Goal: Task Accomplishment & Management: Manage account settings

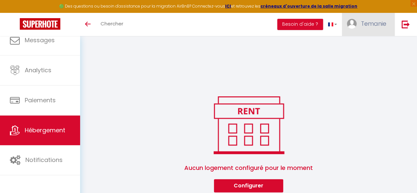
click at [375, 29] on link "Temanie" at bounding box center [368, 24] width 53 height 23
click at [369, 49] on link "Paramètres" at bounding box center [368, 45] width 49 height 11
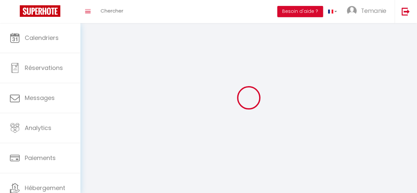
type input "Temanie"
type input "GOMIS"
type input "[PHONE_NUMBER]"
type input "[STREET_ADDRESS]"
type input "72560"
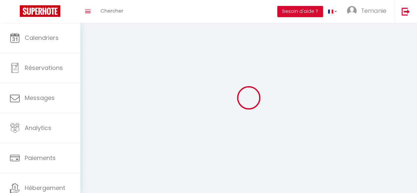
type input "Changé"
type input "SpxjWKj910OtNLUBOEwG60YNI"
type input "ZIWiitFFfzkPJr8oZJsG5eyUG"
type input "[URL][DOMAIN_NAME]"
select select "28"
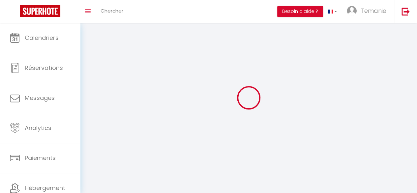
select select "fr"
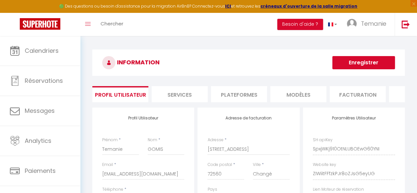
drag, startPoint x: 171, startPoint y: 93, endPoint x: 138, endPoint y: 25, distance: 75.3
click at [138, 25] on div "Toggle menubar Chercher BUTTON Besoin d'aide ? Temanie Paramètres Équipe" at bounding box center [230, 24] width 365 height 23
click at [185, 90] on li "Services" at bounding box center [180, 94] width 56 height 16
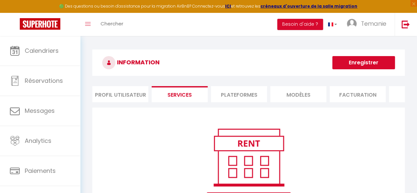
click at [228, 92] on li "Plateformes" at bounding box center [239, 94] width 56 height 16
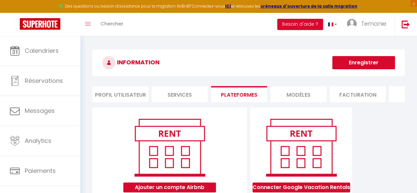
scroll to position [36, 0]
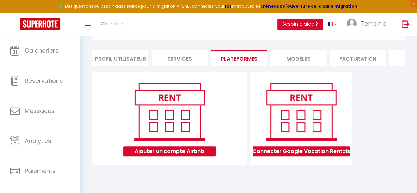
click at [303, 62] on li "MODÈLES" at bounding box center [299, 58] width 56 height 16
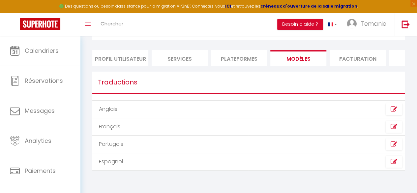
click at [352, 61] on li "Facturation" at bounding box center [358, 58] width 56 height 16
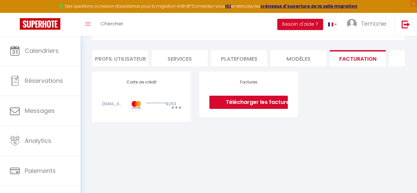
click at [236, 52] on li "Plateformes" at bounding box center [239, 58] width 56 height 16
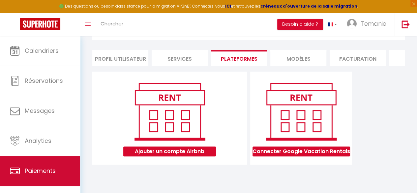
scroll to position [38, 0]
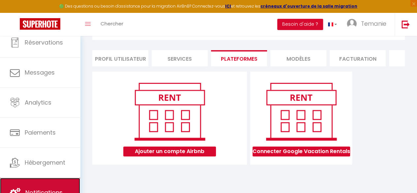
click at [35, 186] on link "Notifications" at bounding box center [40, 193] width 80 height 30
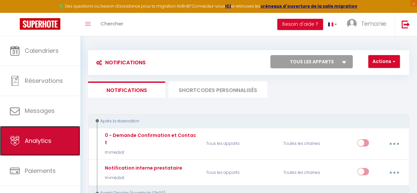
click at [37, 135] on link "Analytics" at bounding box center [40, 141] width 80 height 30
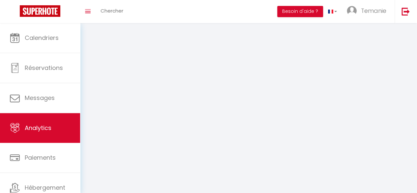
select select "2025"
select select "9"
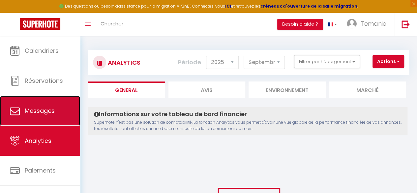
click at [43, 112] on span "Messages" at bounding box center [40, 111] width 30 height 8
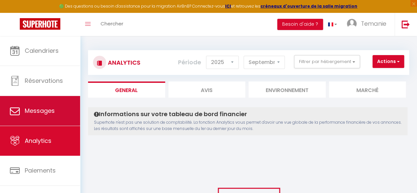
select select "message"
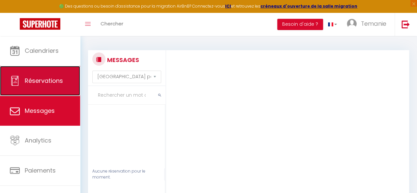
click at [44, 86] on link "Réservations" at bounding box center [40, 81] width 80 height 30
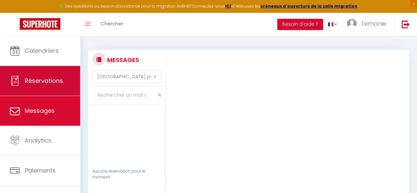
select select "not_cancelled"
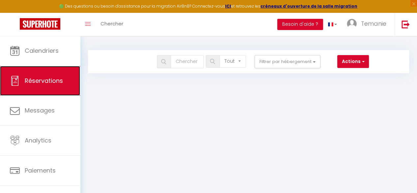
click at [39, 66] on link "Réservations" at bounding box center [40, 81] width 80 height 30
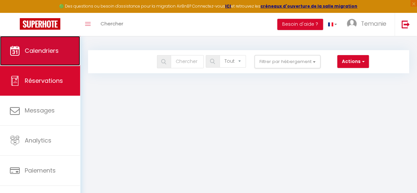
click at [43, 49] on span "Calendriers" at bounding box center [42, 51] width 34 height 8
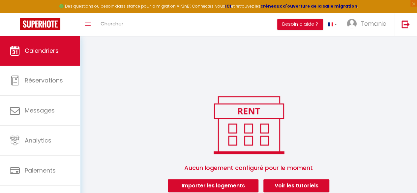
scroll to position [36, 0]
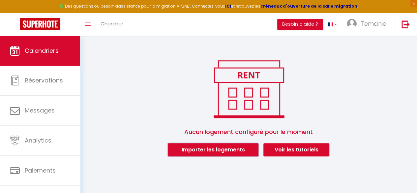
click at [232, 152] on button "Importer les logements" at bounding box center [213, 149] width 91 height 13
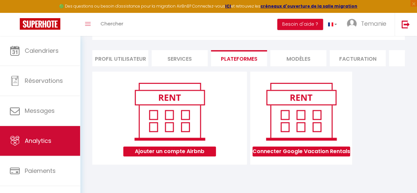
scroll to position [38, 0]
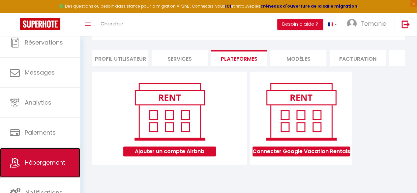
click at [44, 165] on span "Hébergement" at bounding box center [45, 162] width 41 height 8
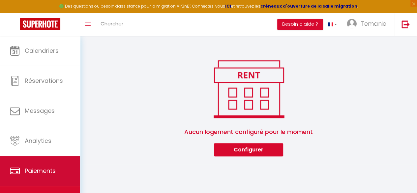
scroll to position [38, 0]
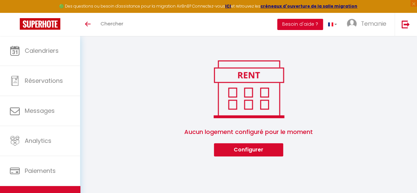
click at [291, 19] on button "Besoin d'aide ?" at bounding box center [300, 24] width 46 height 11
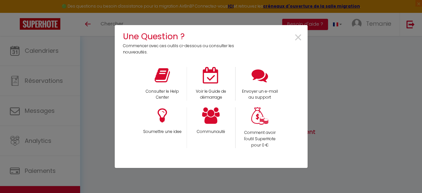
click at [328, 122] on div "Une Question ? Commencer avec ces outils ci-dessous ou consulter les nouveautés…" at bounding box center [211, 96] width 422 height 193
click at [300, 43] on span "×" at bounding box center [298, 37] width 9 height 21
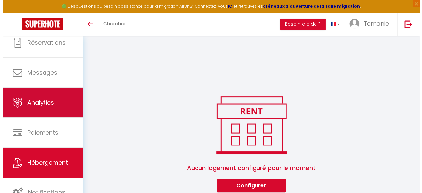
scroll to position [36, 0]
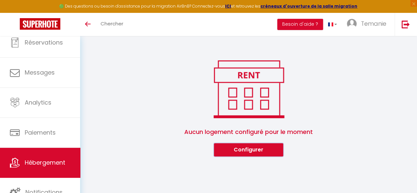
click at [256, 156] on button "Configurer" at bounding box center [248, 149] width 69 height 13
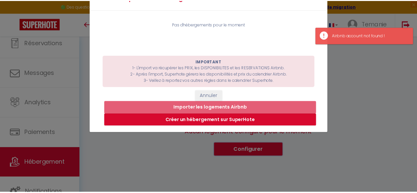
scroll to position [0, 0]
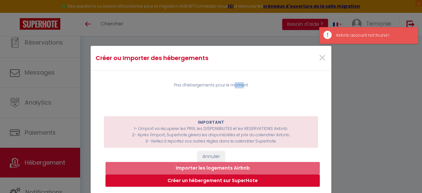
drag, startPoint x: 209, startPoint y: 89, endPoint x: 214, endPoint y: 89, distance: 4.9
click at [214, 89] on div "Pas d'hébergements pour le moment" at bounding box center [211, 86] width 241 height 31
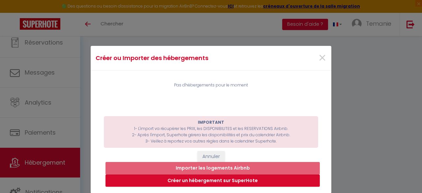
click at [360, 135] on div "Créer ou Importer des hébergements × Pas d'hébergements pour le moment IMPORTAN…" at bounding box center [211, 96] width 422 height 193
click at [322, 57] on span "×" at bounding box center [322, 58] width 8 height 20
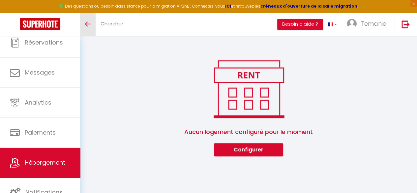
click at [89, 22] on icon "Toggle menubar" at bounding box center [88, 24] width 6 height 4
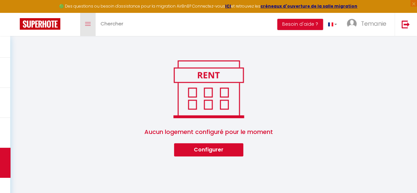
click at [94, 27] on link "Toggle menubar" at bounding box center [88, 24] width 16 height 23
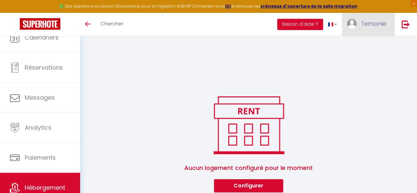
click at [381, 22] on span "Temanie" at bounding box center [373, 23] width 25 height 8
click at [359, 47] on link "Paramètres" at bounding box center [368, 45] width 49 height 11
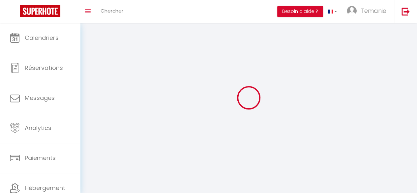
type input "Temanie"
type input "GOMIS"
type input "[PHONE_NUMBER]"
type input "[STREET_ADDRESS]"
type input "72560"
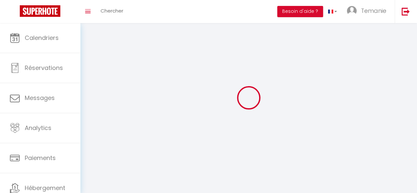
type input "Changé"
type input "SpxjWKj910OtNLUBOEwG60YNI"
type input "ZIWiitFFfzkPJr8oZJsG5eyUG"
type input "[URL][DOMAIN_NAME]"
select select "28"
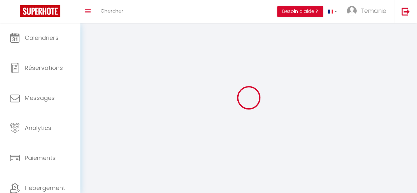
select select "fr"
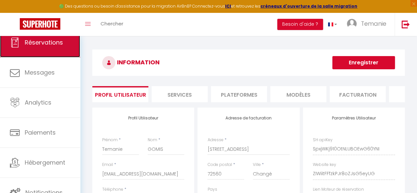
click at [38, 47] on link "Réservations" at bounding box center [40, 43] width 80 height 30
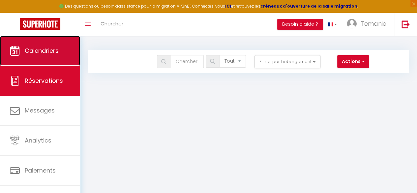
click at [47, 46] on link "Calendriers" at bounding box center [40, 51] width 80 height 30
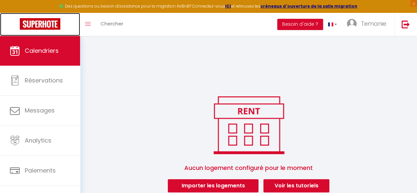
click at [51, 23] on img at bounding box center [40, 24] width 41 height 12
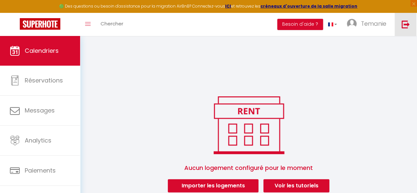
click at [403, 23] on img at bounding box center [406, 24] width 8 height 8
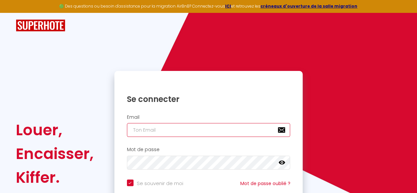
click at [221, 130] on input "email" at bounding box center [209, 130] width 164 height 14
type input "Temanie GOMIS"
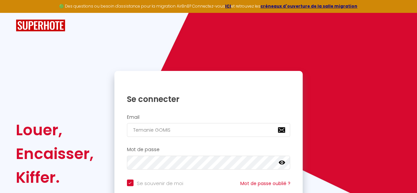
checkbox input "true"
click at [201, 100] on h1 "Se connecter" at bounding box center [209, 99] width 164 height 10
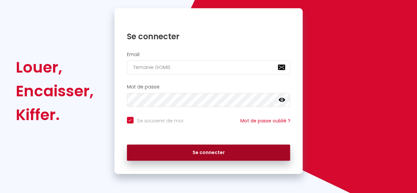
click at [201, 151] on button "Se connecter" at bounding box center [209, 153] width 164 height 16
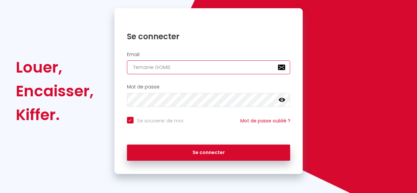
click at [176, 66] on input "Temanie GOMIS" at bounding box center [209, 67] width 164 height 14
type input "Temanie GOMI"
checkbox input "true"
type input "Temanie GOM"
checkbox input "true"
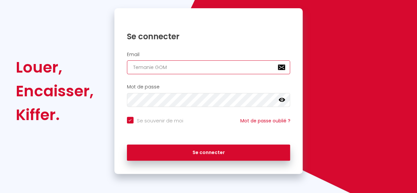
type input "Temanie GO"
checkbox input "true"
type input "Temanie G"
checkbox input "true"
type input "Temanie"
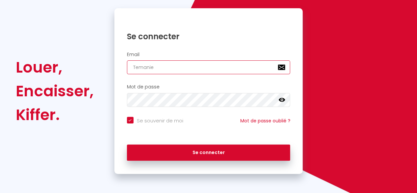
checkbox input "true"
type input "Temani"
checkbox input "true"
type input "Teman"
checkbox input "true"
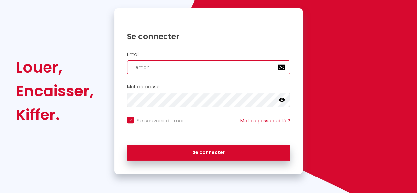
type input "Tema"
checkbox input "true"
type input "Tem"
checkbox input "true"
type input "Te"
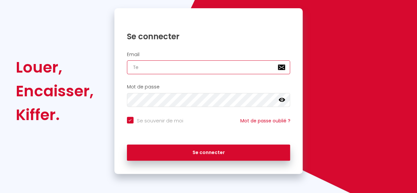
checkbox input "true"
type input "T"
checkbox input "true"
type input "g"
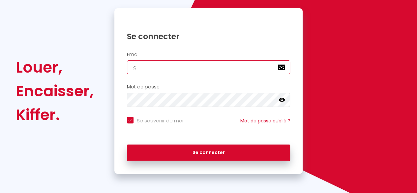
checkbox input "true"
type input "go"
checkbox input "true"
type input "gom"
checkbox input "true"
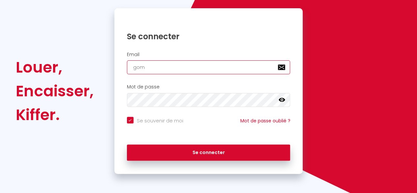
type input "gomi"
checkbox input "true"
type input "gomis"
checkbox input "true"
type input "gomis."
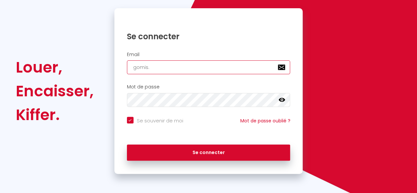
checkbox input "true"
type input "gomis.t"
checkbox input "true"
type input "gomis.te"
checkbox input "true"
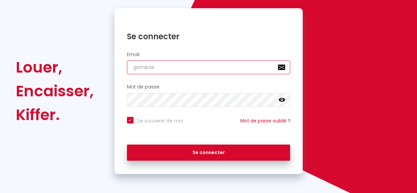
type input "gomis.tem"
checkbox input "true"
type input "gomis.tema"
checkbox input "true"
type input "gomis.teman"
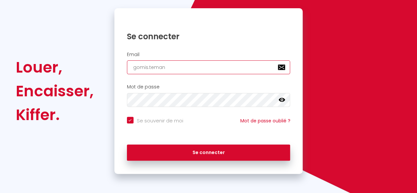
checkbox input "true"
type input "gomis.temani"
checkbox input "true"
type input "gomis.temanie"
checkbox input "true"
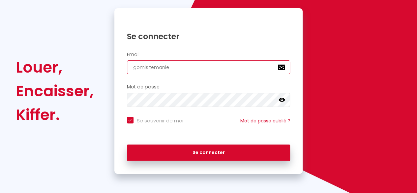
type input "gomis.temanie@outlook.fr"
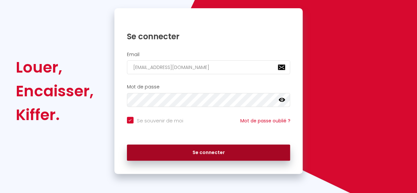
click at [216, 151] on button "Se connecter" at bounding box center [209, 153] width 164 height 16
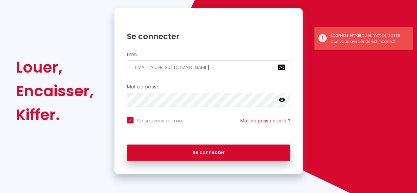
click at [285, 99] on icon at bounding box center [282, 100] width 7 height 7
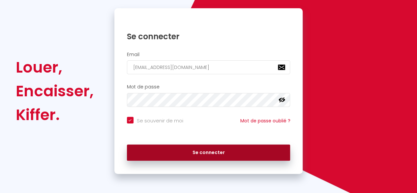
click at [264, 153] on button "Se connecter" at bounding box center [209, 153] width 164 height 16
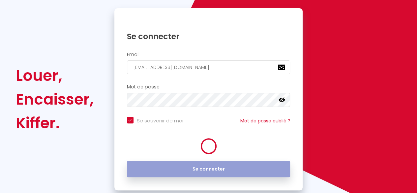
checkbox input "true"
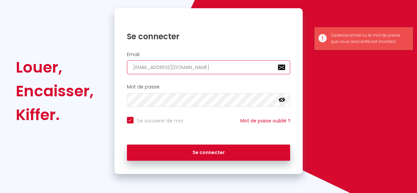
click at [198, 62] on input "gomis.temanie@outlook.fr" at bounding box center [209, 67] width 164 height 14
type input "gomis.temanie@outlook.f"
checkbox input "true"
type input "gomis.temanie@outlook."
checkbox input "true"
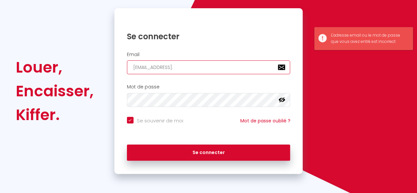
type input "gomis.temanie@outlook.c"
checkbox input "true"
type input "gomis.temanie@outlook.co"
checkbox input "true"
type input "gomis.temanie@outlook.com"
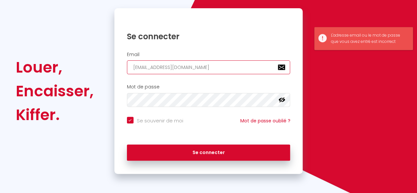
checkbox input "true"
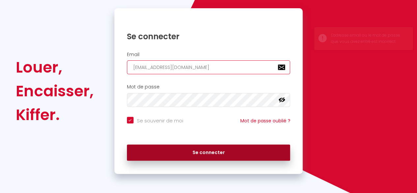
type input "gomis.temanie@outlook.com"
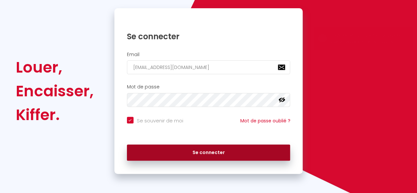
click at [219, 148] on button "Se connecter" at bounding box center [209, 153] width 164 height 16
checkbox input "true"
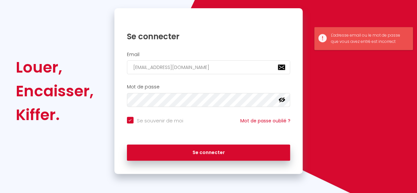
click at [243, 74] on div "Email gomis.temanie@outlook.com" at bounding box center [208, 65] width 189 height 33
click at [236, 135] on div "Se souvenir de moi Mot de passe oublié ?" at bounding box center [208, 126] width 189 height 24
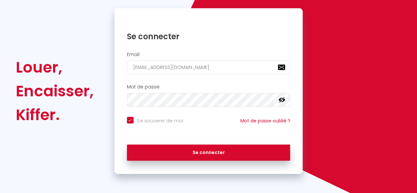
click at [192, 140] on div "Se connecter" at bounding box center [208, 153] width 189 height 30
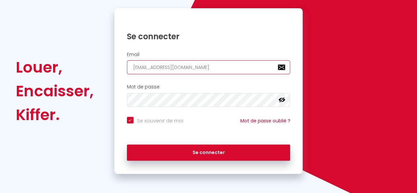
click at [208, 66] on input "gomis.temanie@outlook.com" at bounding box center [209, 67] width 164 height 14
drag, startPoint x: 208, startPoint y: 66, endPoint x: 191, endPoint y: 69, distance: 17.7
click at [191, 69] on input "gomis.temanie@outlook.com" at bounding box center [209, 67] width 164 height 14
type input "gomis.temanie@outlook.f"
checkbox input "true"
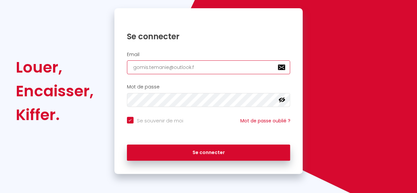
type input "gomis.temanie@outlook.fr"
checkbox input "true"
type input "gomis.temanie@outlook.fr"
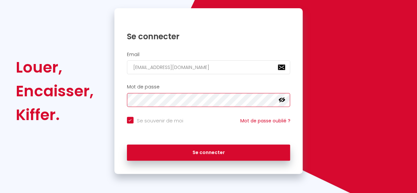
click at [88, 96] on div "Louer, Encaisser, Kiffer. Se connecter Email gomis.temanie@outlook.fr Mot de pa…" at bounding box center [208, 91] width 395 height 166
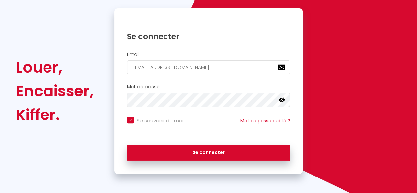
click at [135, 160] on div "Se connecter" at bounding box center [208, 153] width 189 height 30
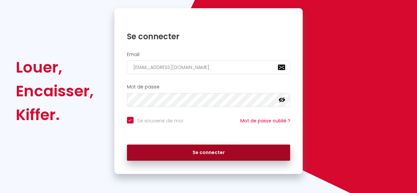
click at [153, 151] on button "Se connecter" at bounding box center [209, 153] width 164 height 16
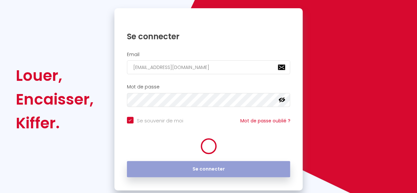
checkbox input "true"
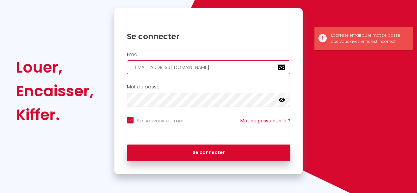
click at [205, 62] on input "gomis.temanie@outlook.fr" at bounding box center [209, 67] width 164 height 14
drag, startPoint x: 204, startPoint y: 72, endPoint x: 97, endPoint y: 78, distance: 107.8
click at [97, 78] on div "Louer, Encaisser, Kiffer. Se connecter Email gomis.temanie@outlook.fr Mot de pa…" at bounding box center [208, 91] width 395 height 166
type input "s"
checkbox input "true"
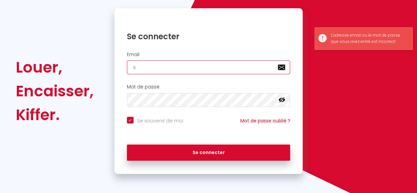
type input "se"
checkbox input "true"
type input "ser"
checkbox input "true"
type input "sere"
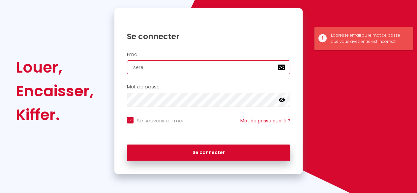
checkbox input "true"
type input "seren"
checkbox input "true"
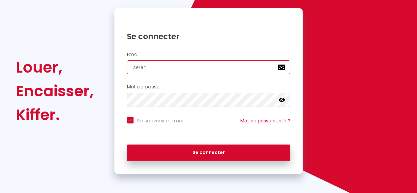
type input "[EMAIL_ADDRESS][DOMAIN_NAME]"
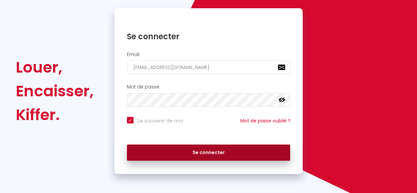
click at [222, 149] on button "Se connecter" at bounding box center [209, 153] width 164 height 16
checkbox input "true"
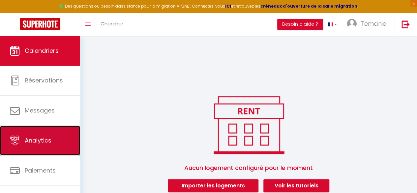
click at [32, 137] on span "Analytics" at bounding box center [38, 140] width 27 height 8
select select "2025"
select select "9"
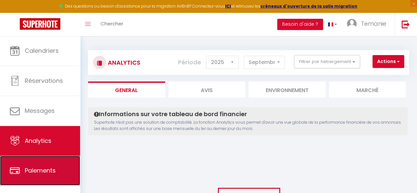
click at [40, 171] on span "Paiements" at bounding box center [40, 170] width 31 height 8
select select "2"
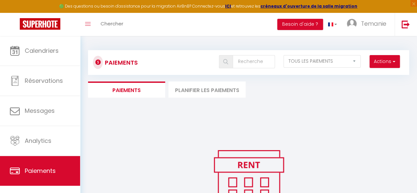
scroll to position [38, 0]
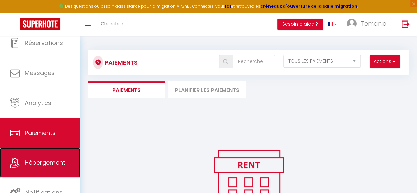
click at [41, 163] on span "Hébergement" at bounding box center [45, 162] width 41 height 8
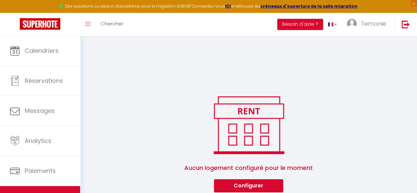
scroll to position [36, 0]
